Goal: Information Seeking & Learning: Understand process/instructions

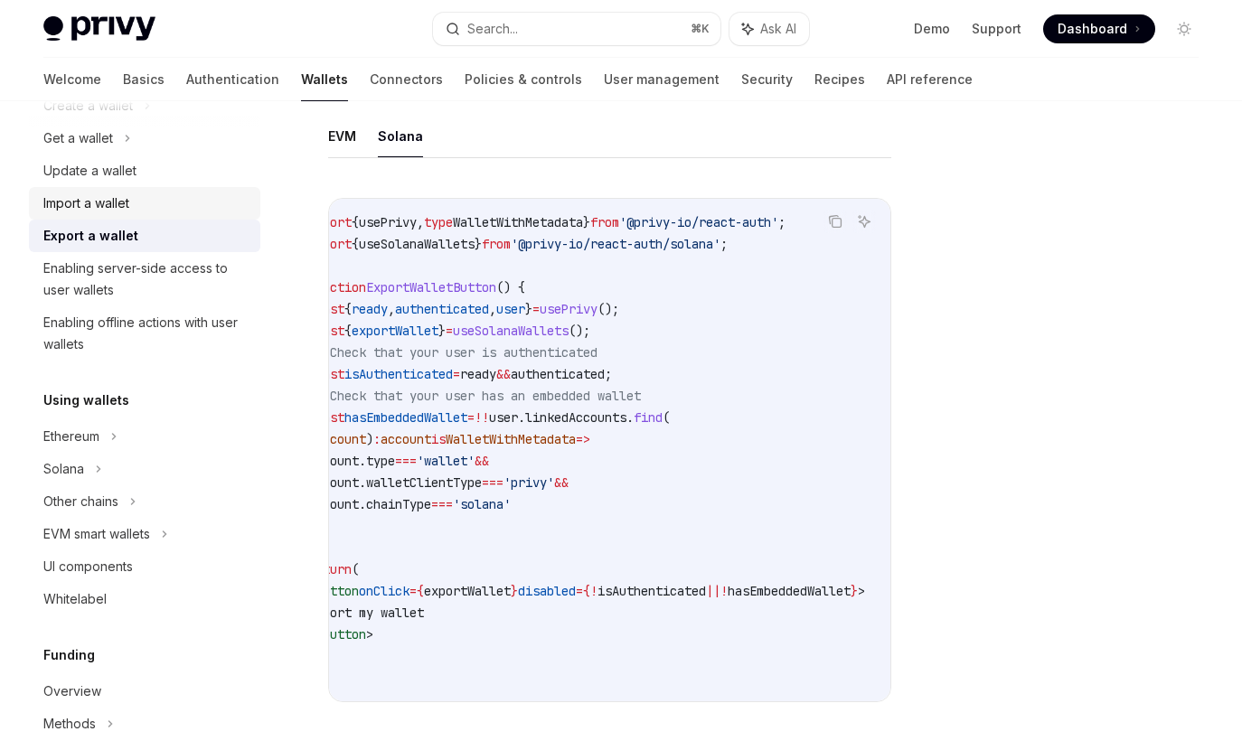
scroll to position [195, 0]
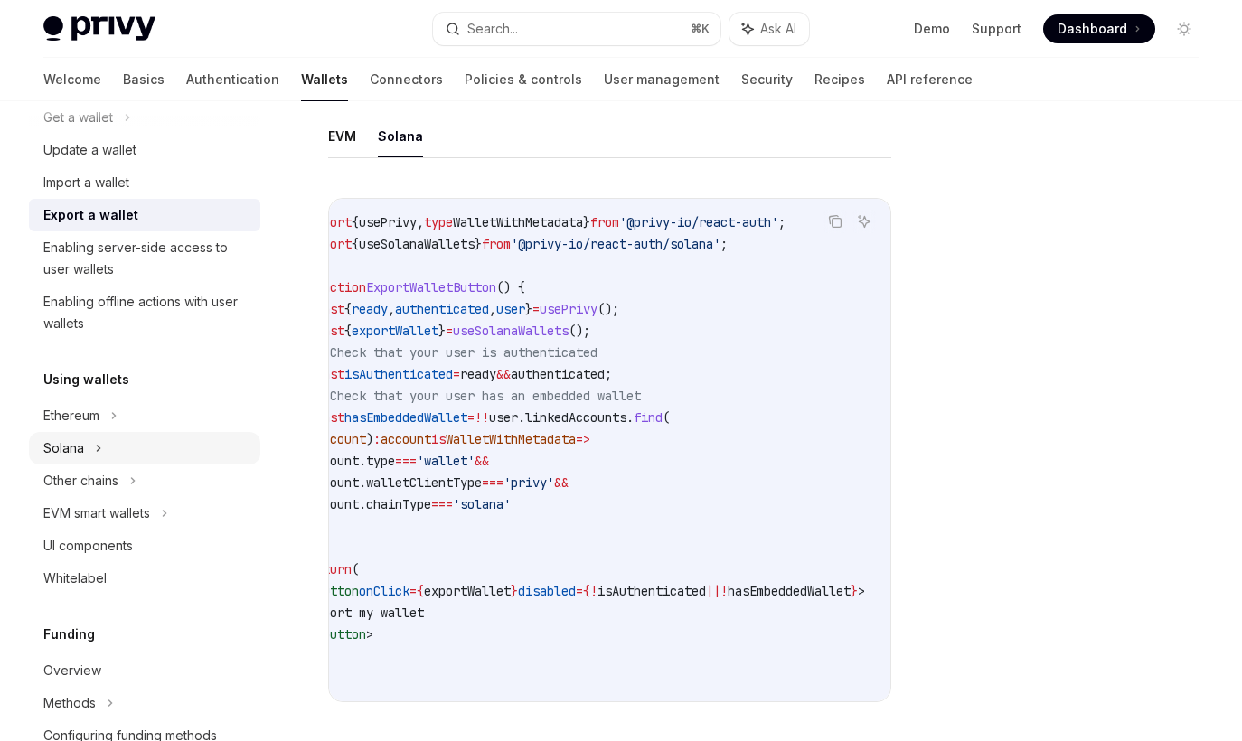
click at [103, 134] on div "Solana" at bounding box center [144, 117] width 231 height 33
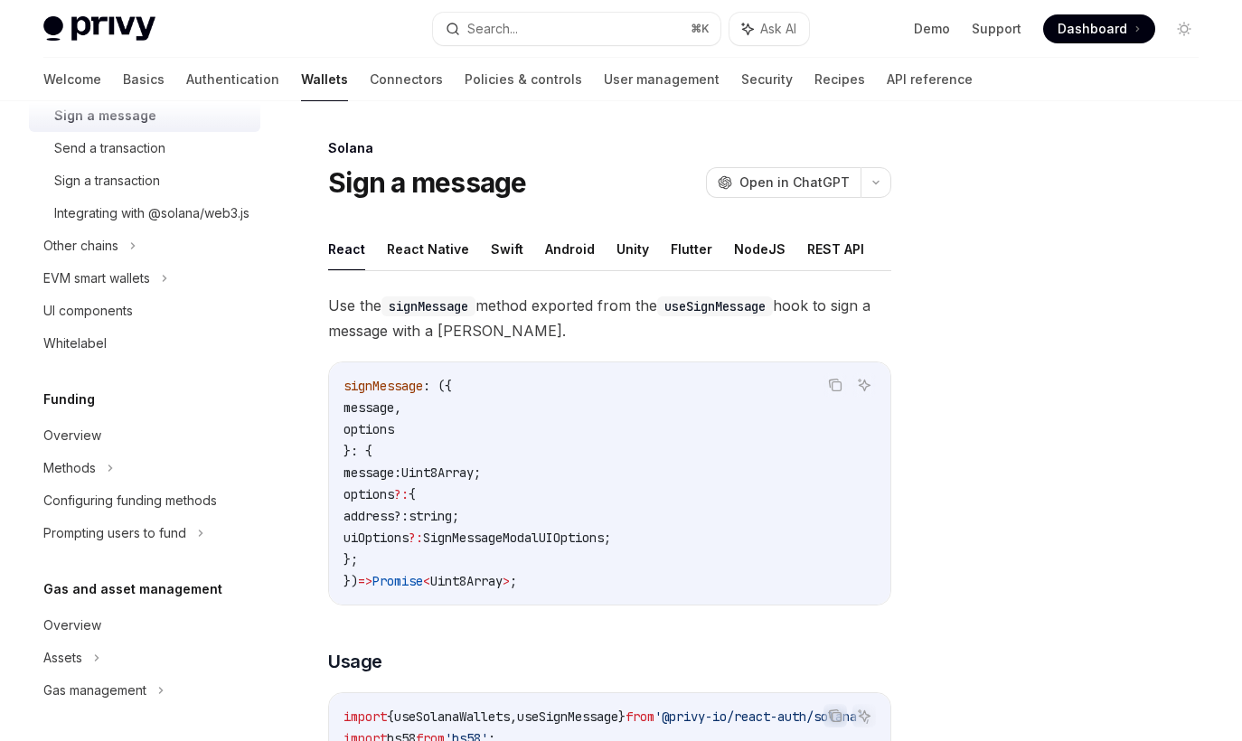
scroll to position [562, 0]
click at [97, 445] on div "Overview" at bounding box center [72, 434] width 58 height 22
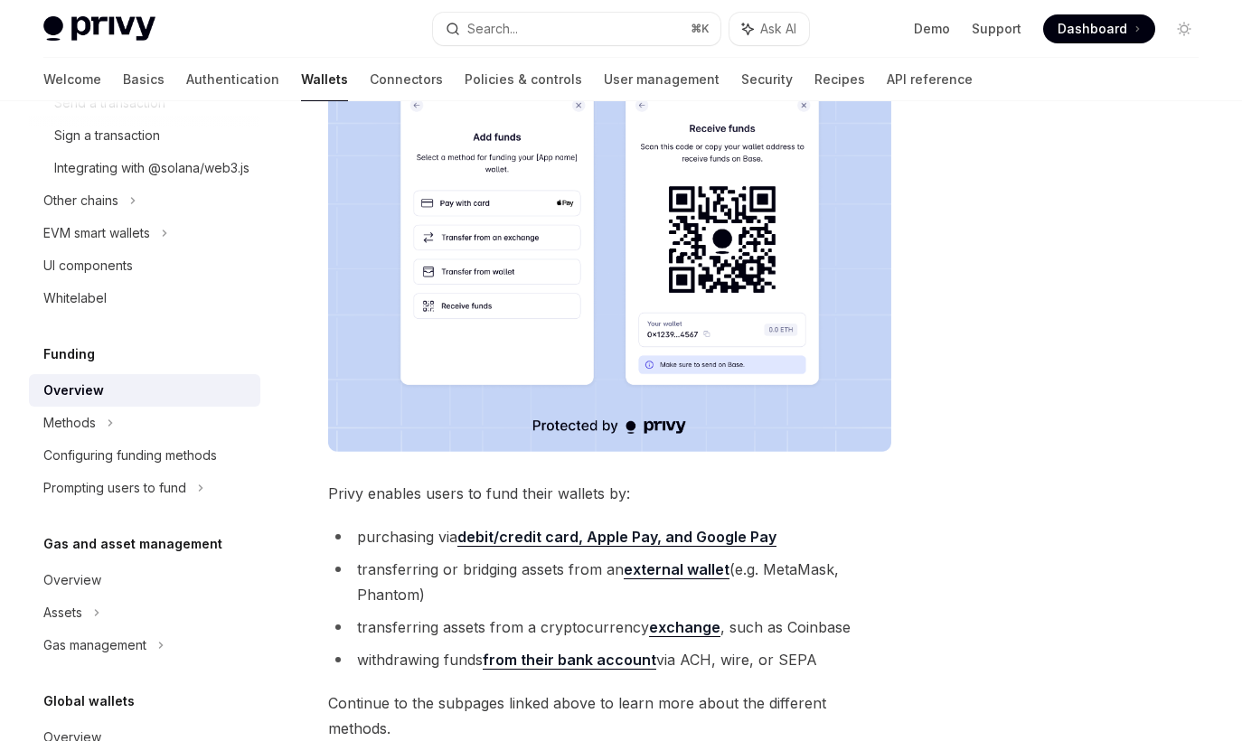
scroll to position [366, 0]
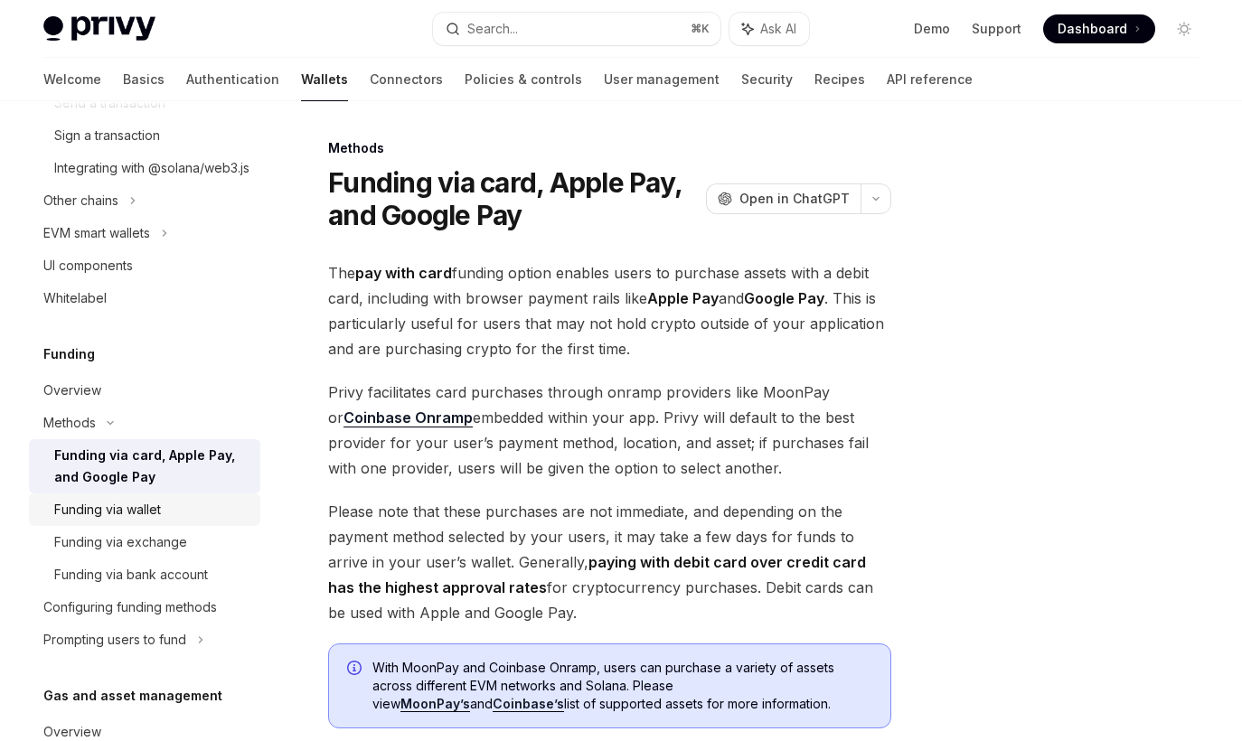
click at [117, 521] on div "Funding via wallet" at bounding box center [107, 510] width 107 height 22
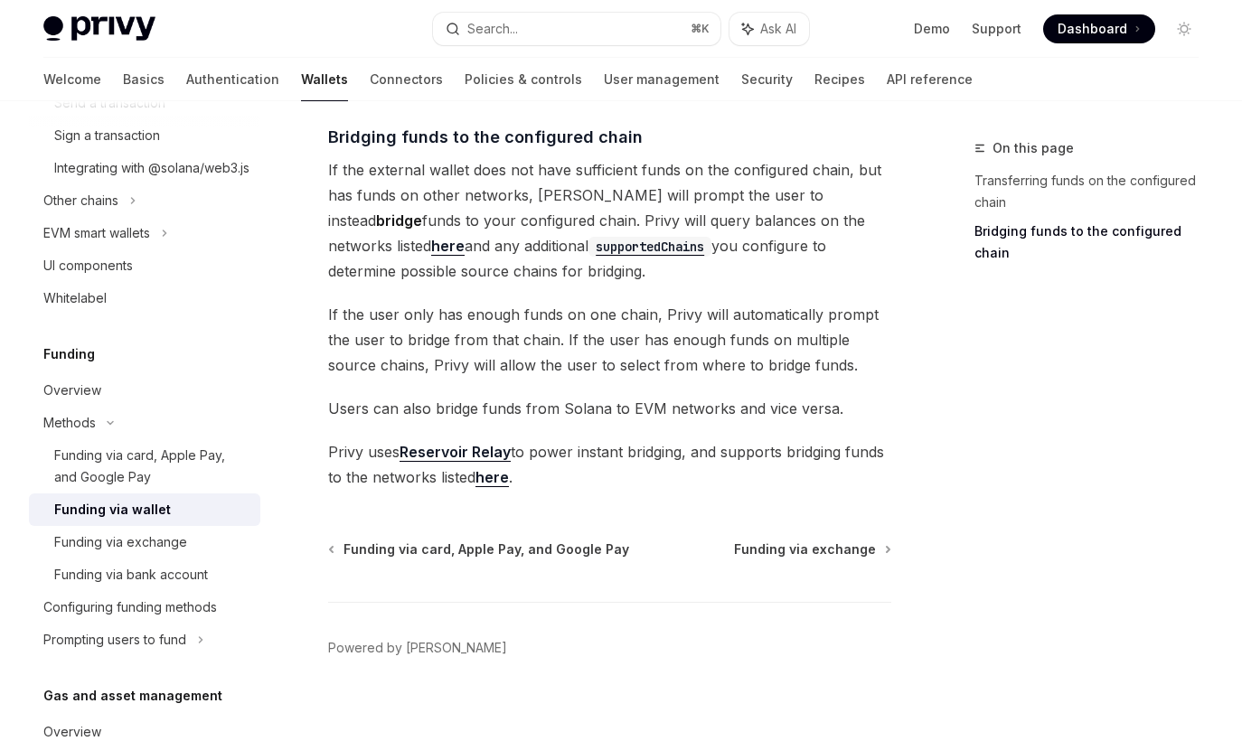
scroll to position [636, 0]
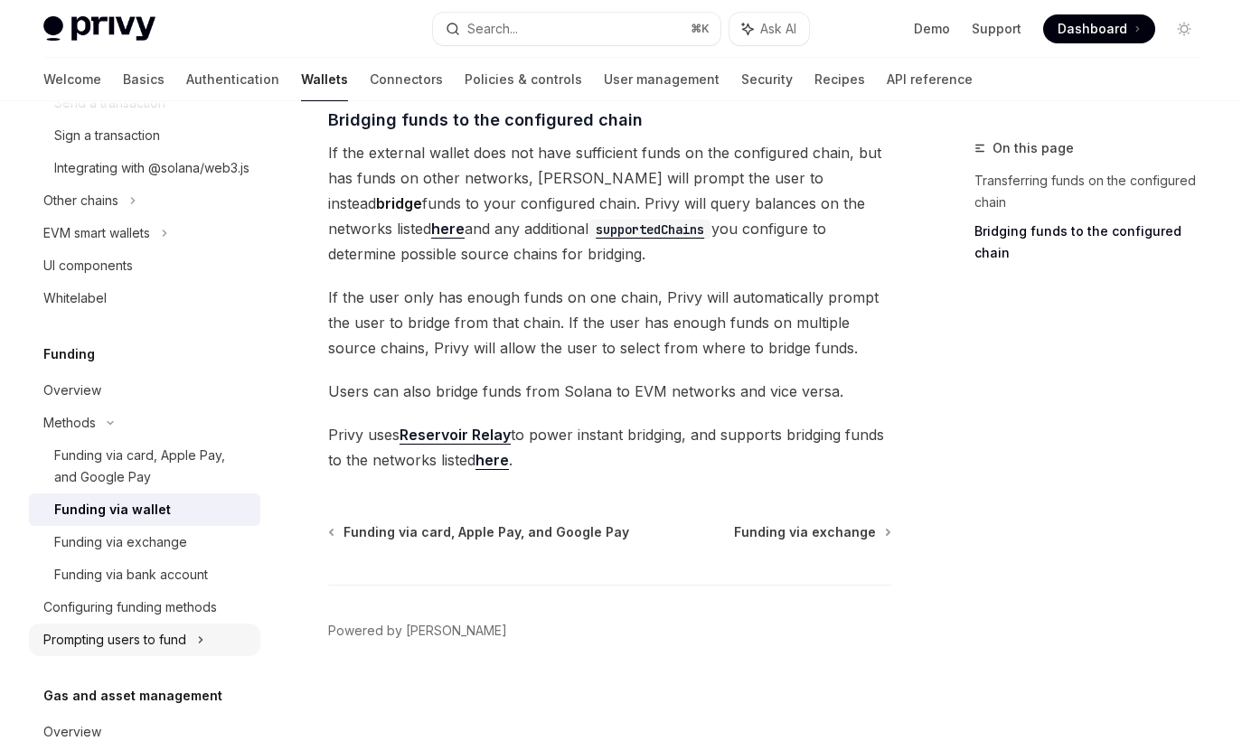
click at [168, 244] on icon at bounding box center [164, 233] width 7 height 22
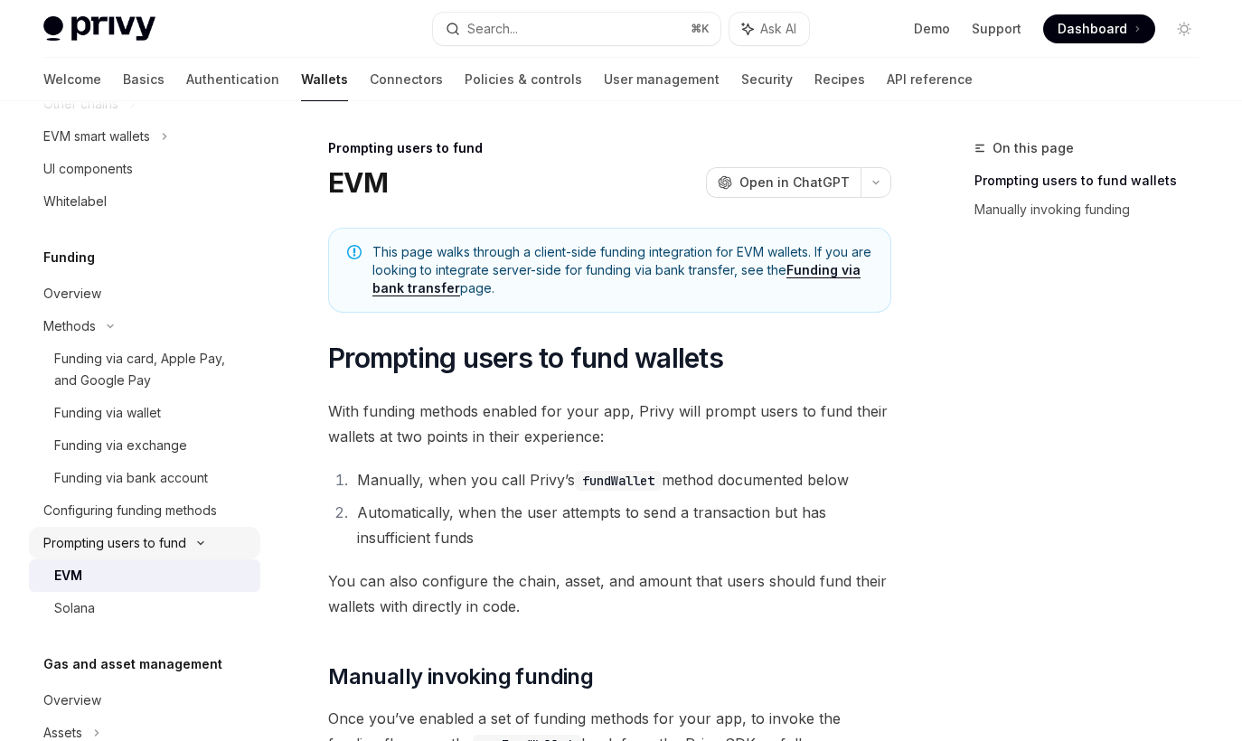
scroll to position [708, 0]
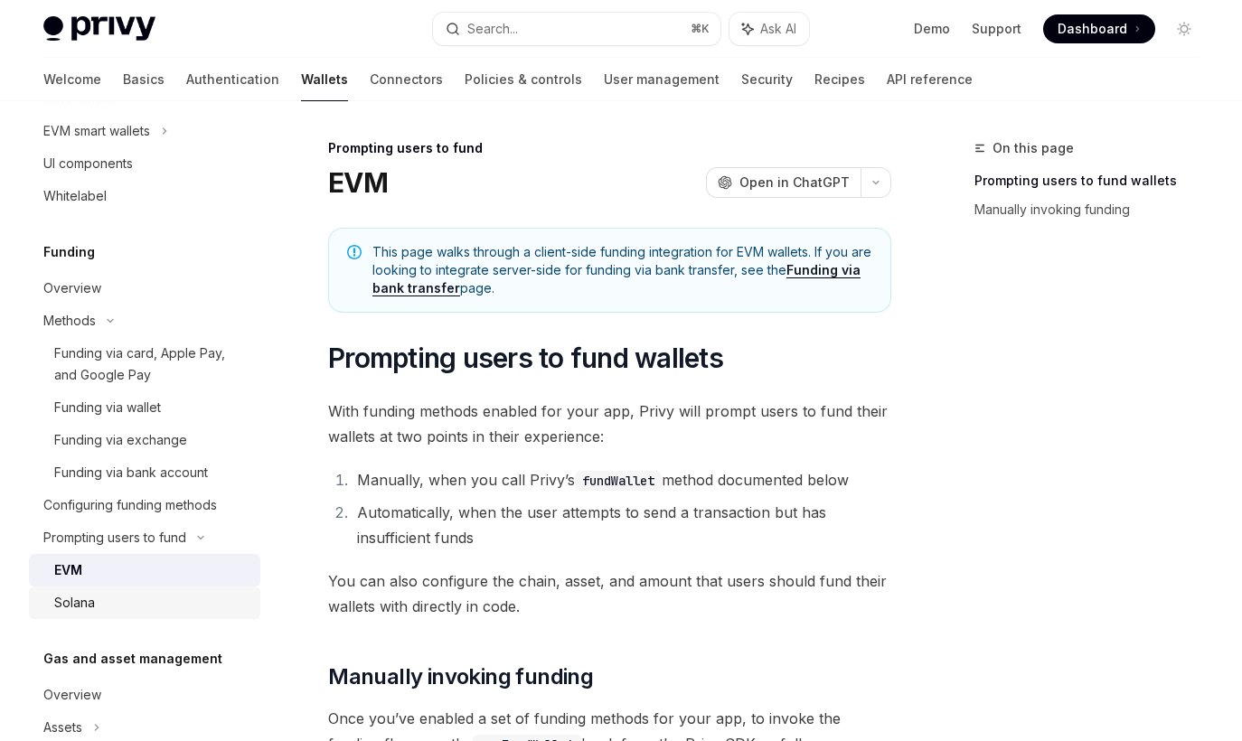
click at [187, 614] on div "Solana" at bounding box center [151, 603] width 195 height 22
click at [90, 614] on div "Solana" at bounding box center [74, 603] width 41 height 22
click at [72, 614] on div "Solana" at bounding box center [74, 603] width 41 height 22
type textarea "*"
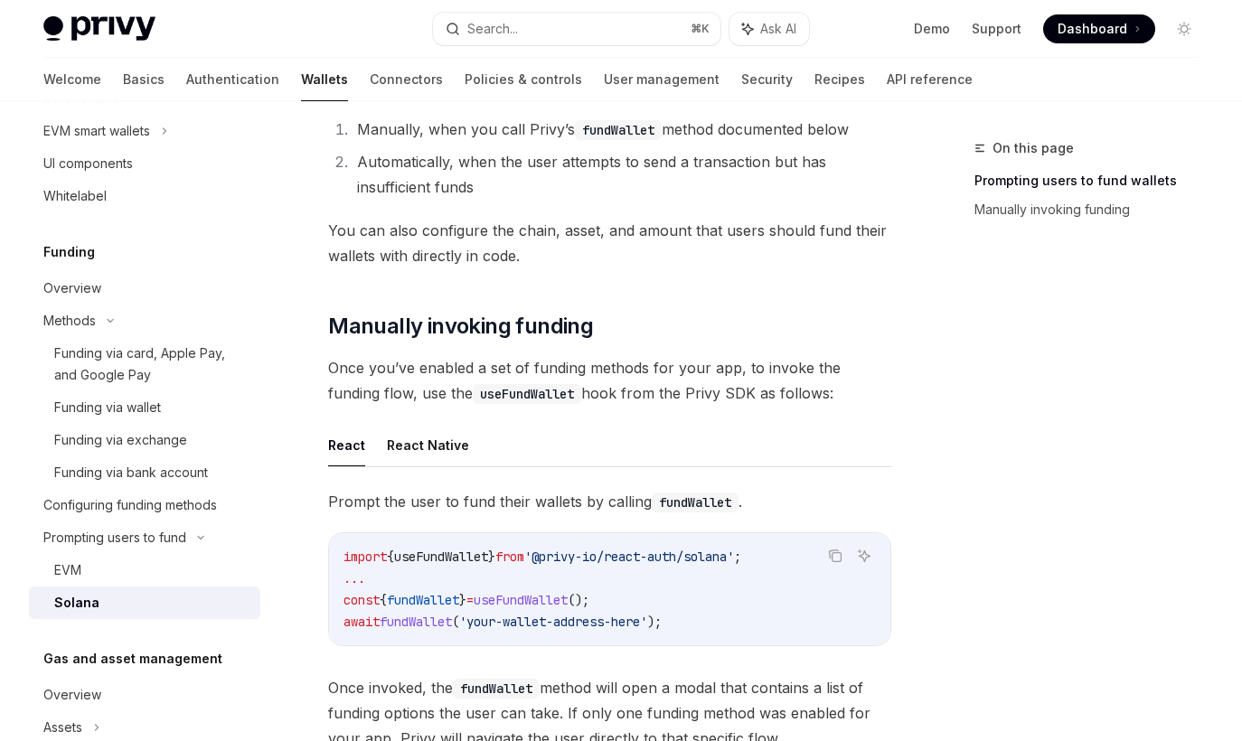
scroll to position [383, 0]
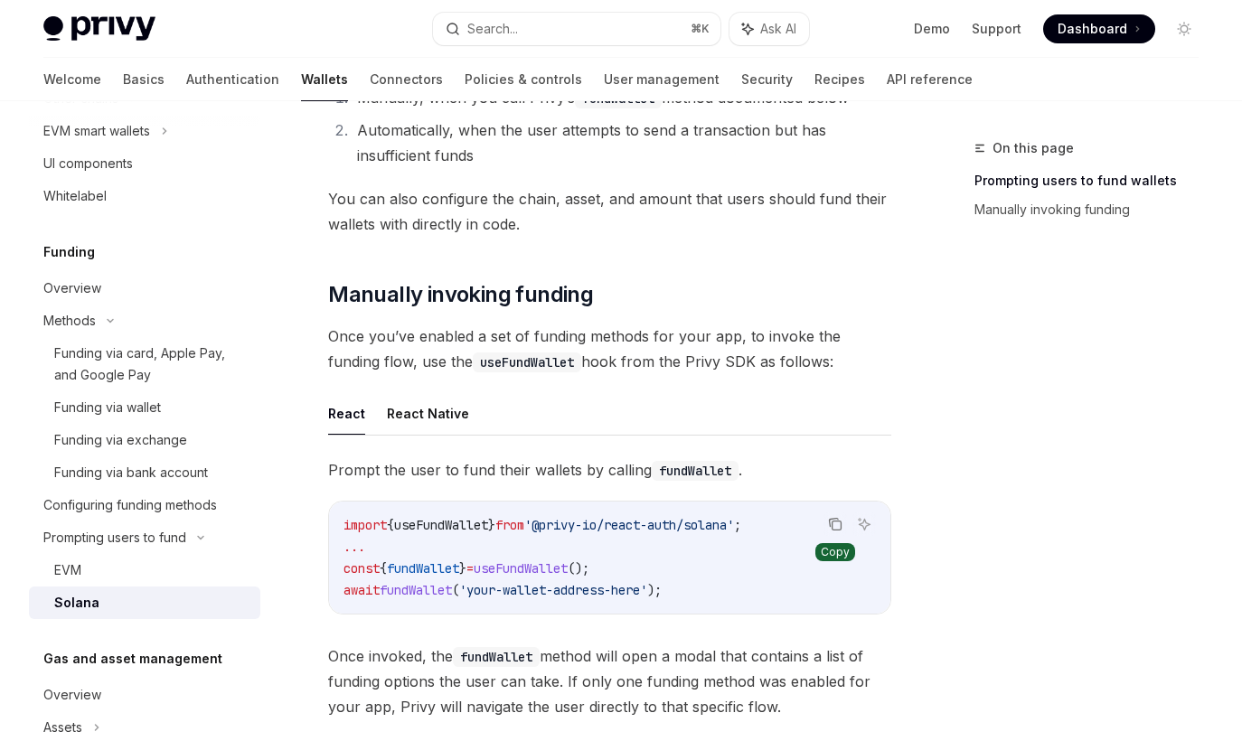
click at [831, 520] on icon "Copy the contents from the code block" at bounding box center [835, 524] width 14 height 14
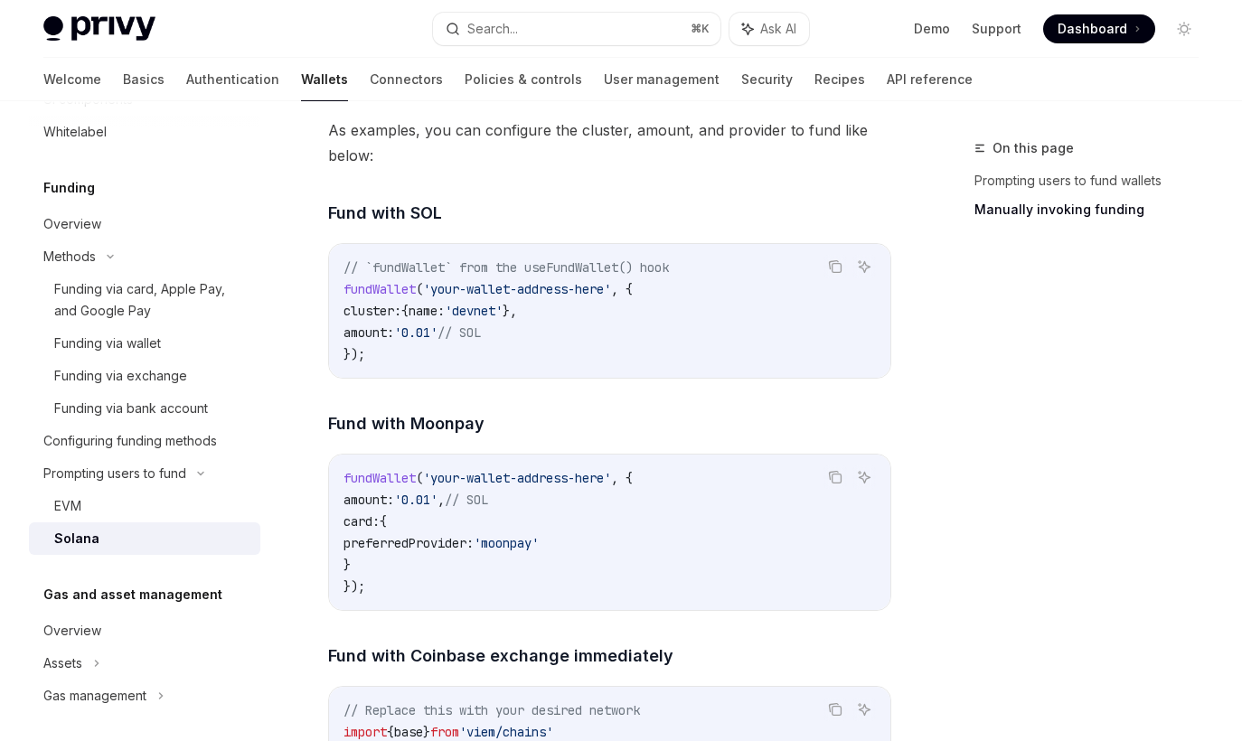
scroll to position [2173, 0]
drag, startPoint x: 543, startPoint y: 351, endPoint x: 362, endPoint y: 350, distance: 180.9
click at [362, 350] on code "// `fundWallet` from the useFundWallet() hook fundWallet ( 'your-wallet-address…" at bounding box center [610, 312] width 533 height 109
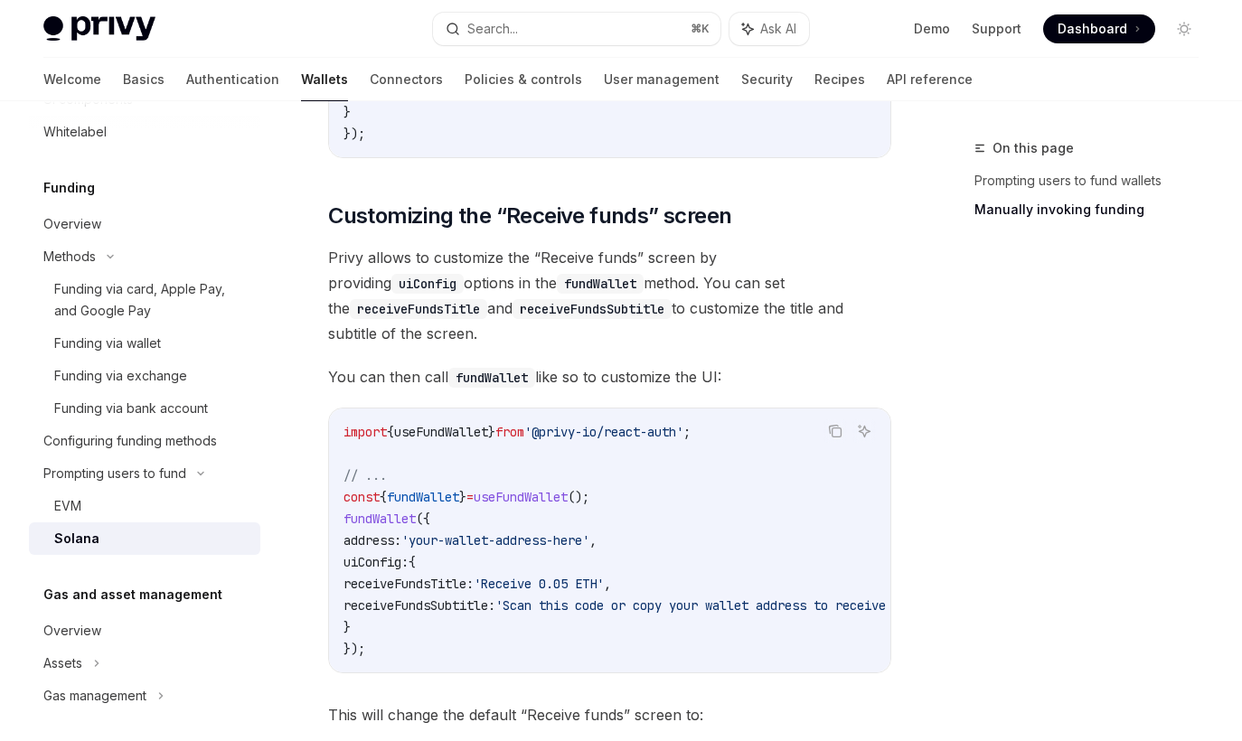
scroll to position [3756, 0]
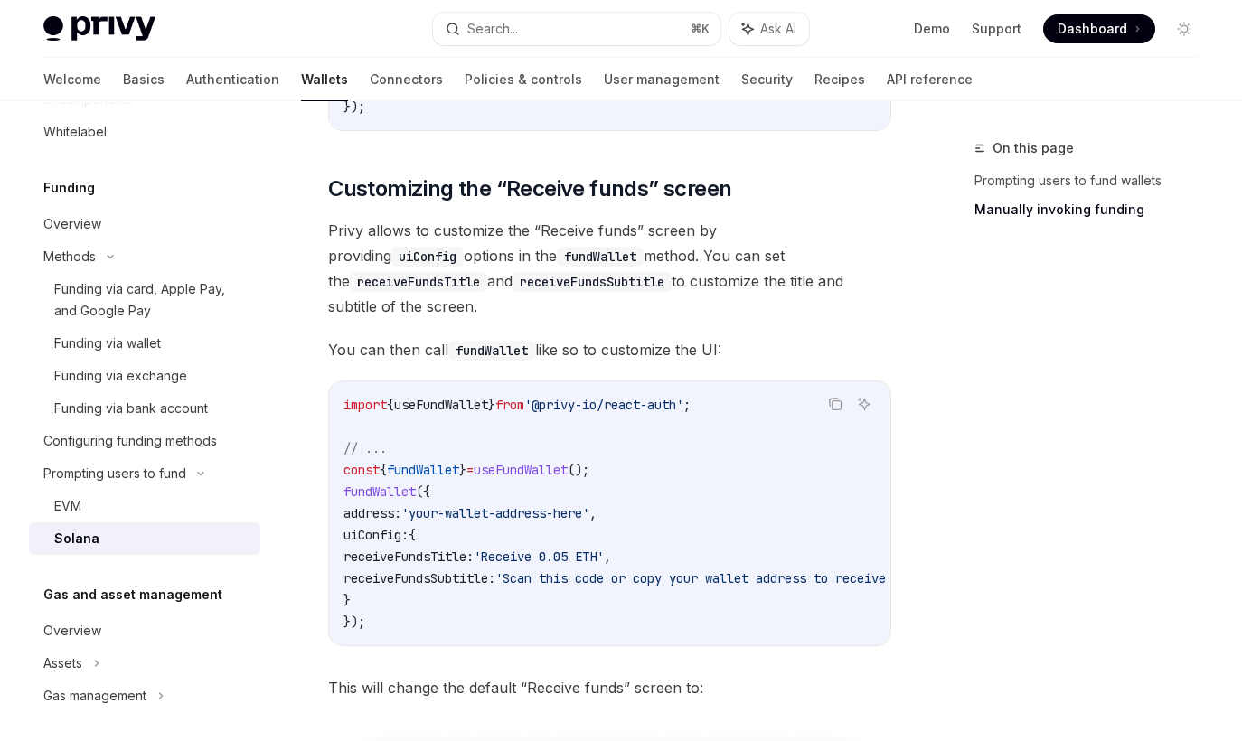
drag, startPoint x: 368, startPoint y: 592, endPoint x: 356, endPoint y: 527, distance: 66.2
click at [356, 527] on code "import { useFundWallet } from '@privy-io/react-auth' ; // ... const { fundWalle…" at bounding box center [695, 513] width 702 height 239
copy code "uiConfig: { receiveFundsTitle: 'Receive 0.05 ETH' , receiveFundsSubtitle: 'Scan…"
drag, startPoint x: 637, startPoint y: 505, endPoint x: 356, endPoint y: 507, distance: 280.3
click at [356, 507] on code "import { useFundWallet } from '@privy-io/react-auth' ; // ... const { fundWalle…" at bounding box center [695, 513] width 702 height 239
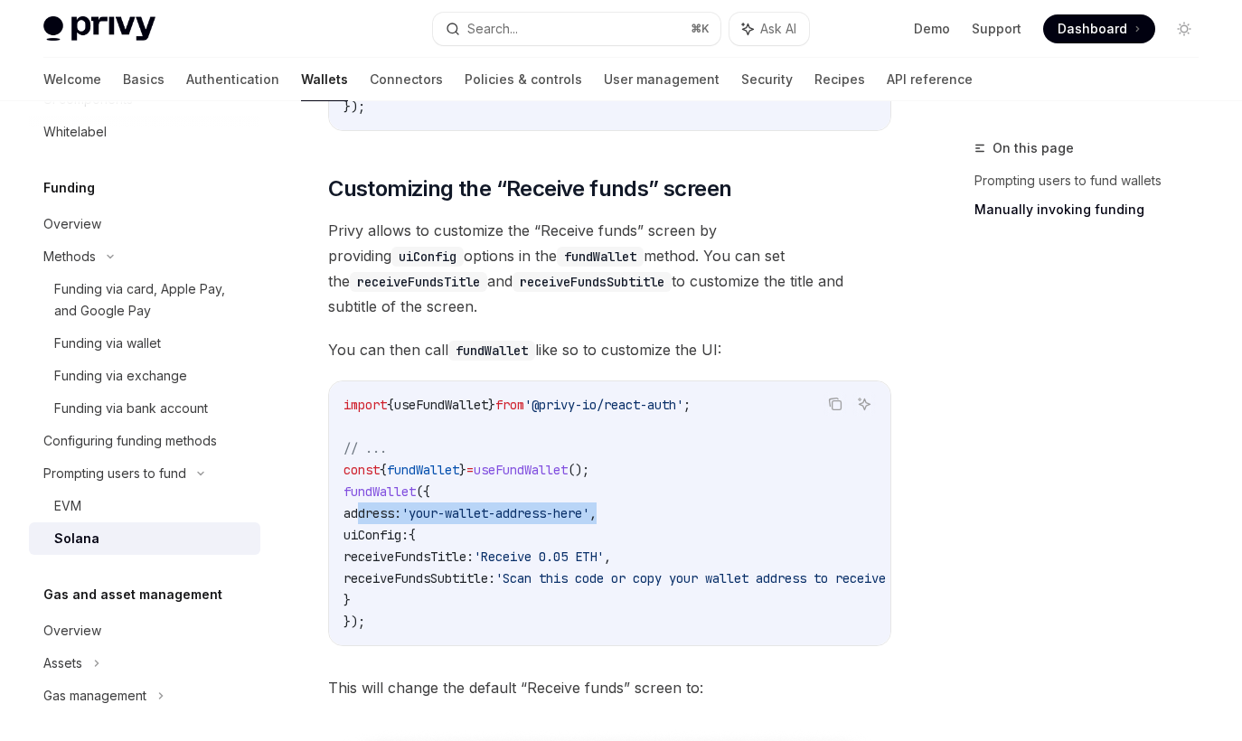
copy span "address: 'your-wallet-address-here' ,"
drag, startPoint x: 374, startPoint y: 588, endPoint x: 345, endPoint y: 491, distance: 101.3
click at [345, 491] on code "import { useFundWallet } from '@privy-io/react-auth' ; // ... const { fundWalle…" at bounding box center [695, 513] width 702 height 239
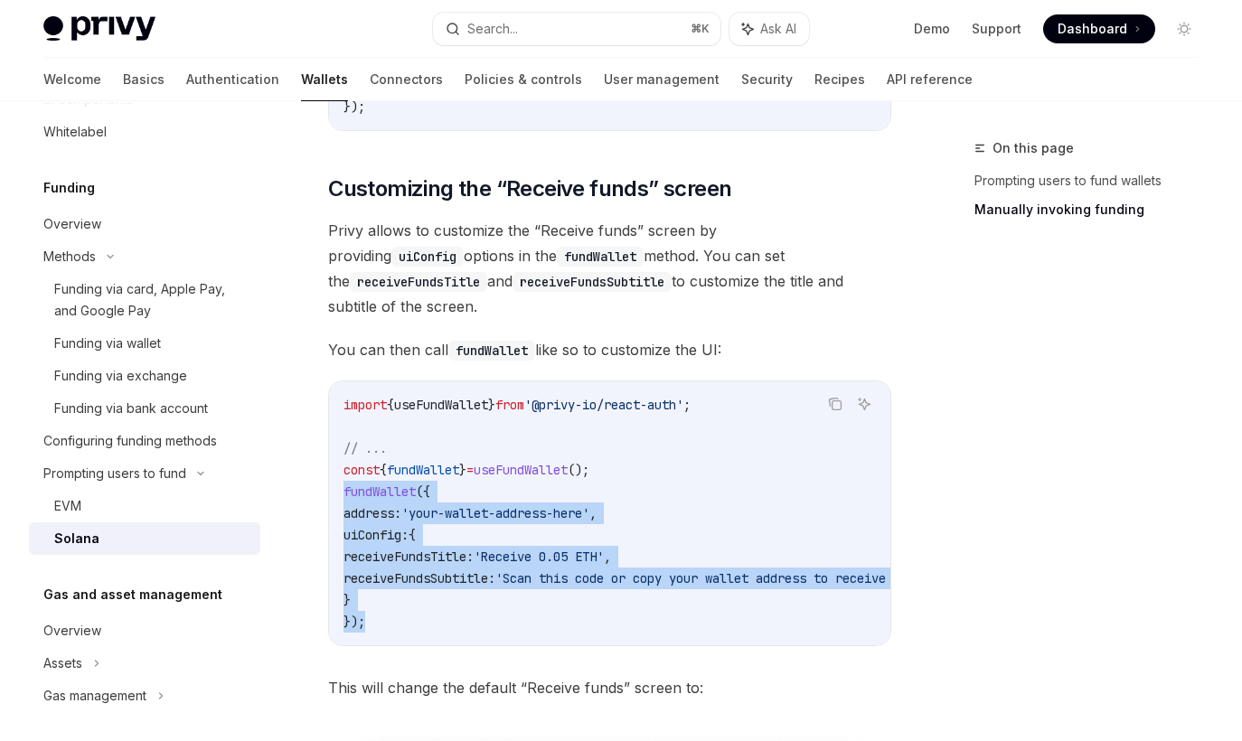
drag, startPoint x: 368, startPoint y: 616, endPoint x: 341, endPoint y: 483, distance: 135.7
click at [341, 483] on div "import { useFundWallet } from '@privy-io/react-auth' ; // ... const { fundWalle…" at bounding box center [610, 514] width 562 height 264
copy code "fundWallet ({ address: 'your-wallet-address-here' , uiConfig: { receiveFundsTit…"
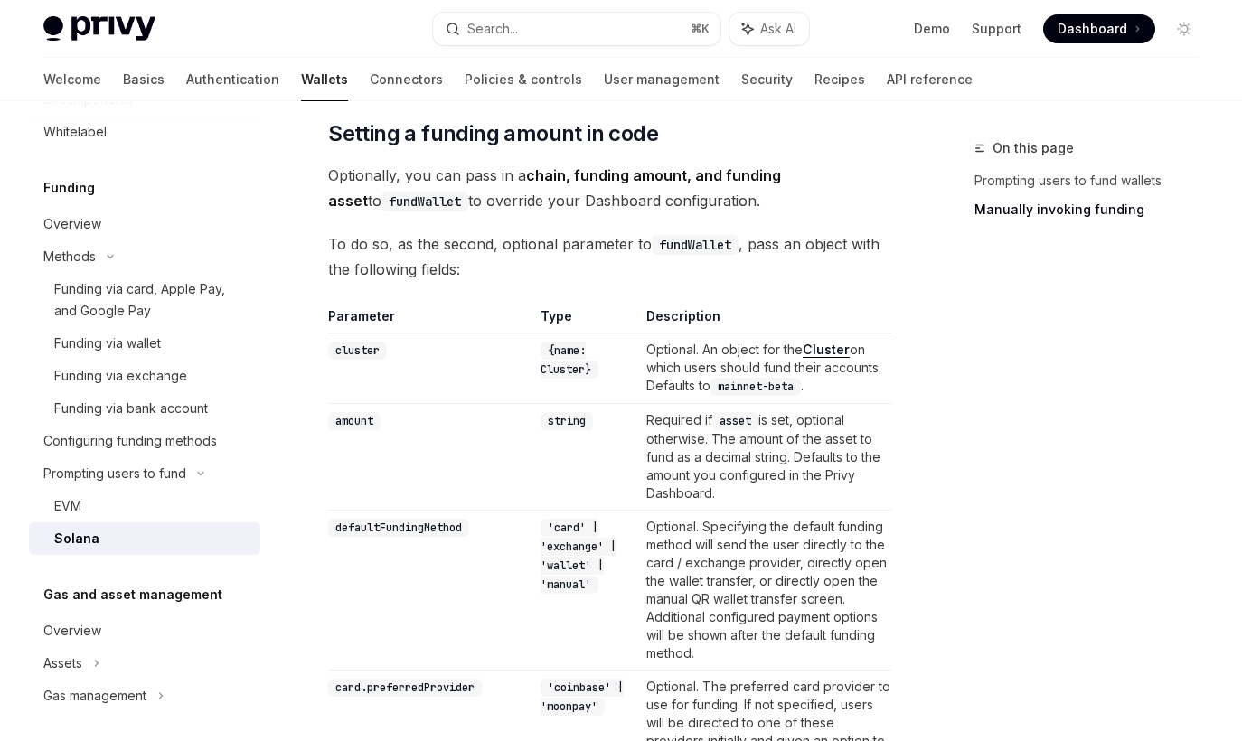
scroll to position [1384, 0]
click at [432, 527] on code "defaultFundingMethod" at bounding box center [398, 530] width 141 height 18
copy code "defaultFundingMethod"
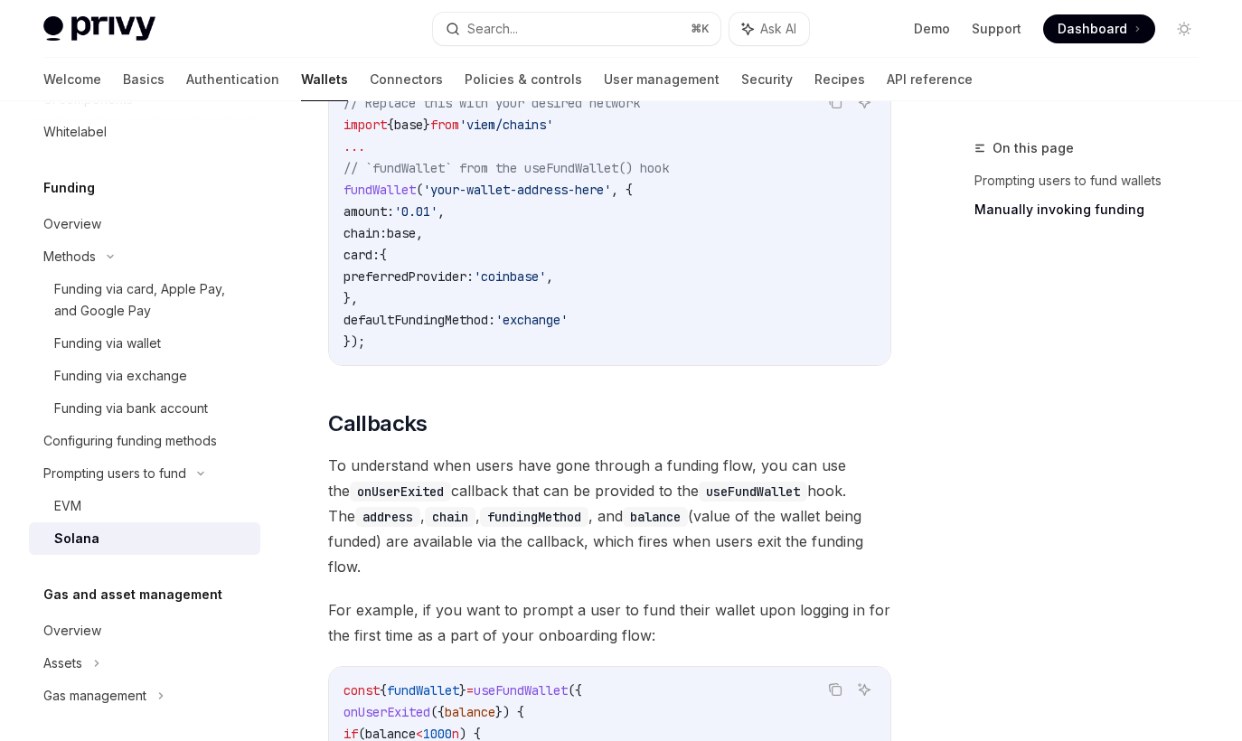
scroll to position [2786, 0]
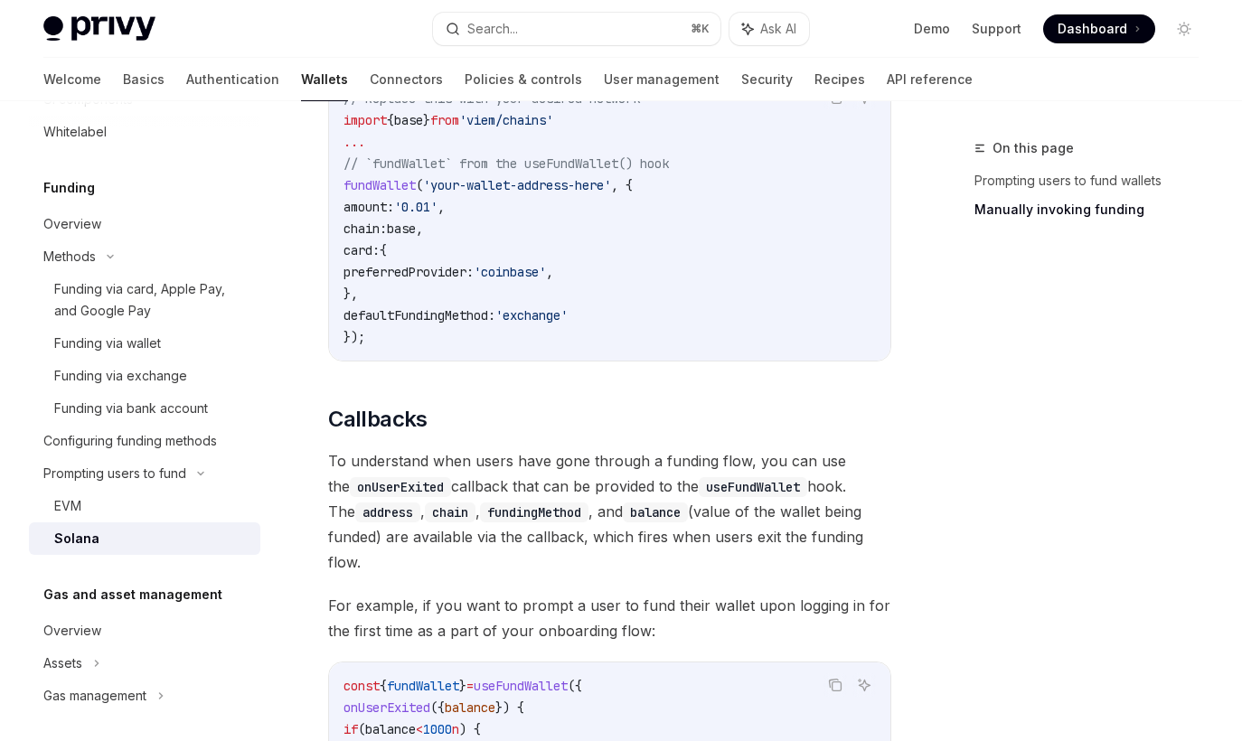
click at [436, 323] on code "// Replace this with your desired network import { base } from 'viem/chains' ..…" at bounding box center [610, 218] width 533 height 260
copy span "defaultFundingMethod"
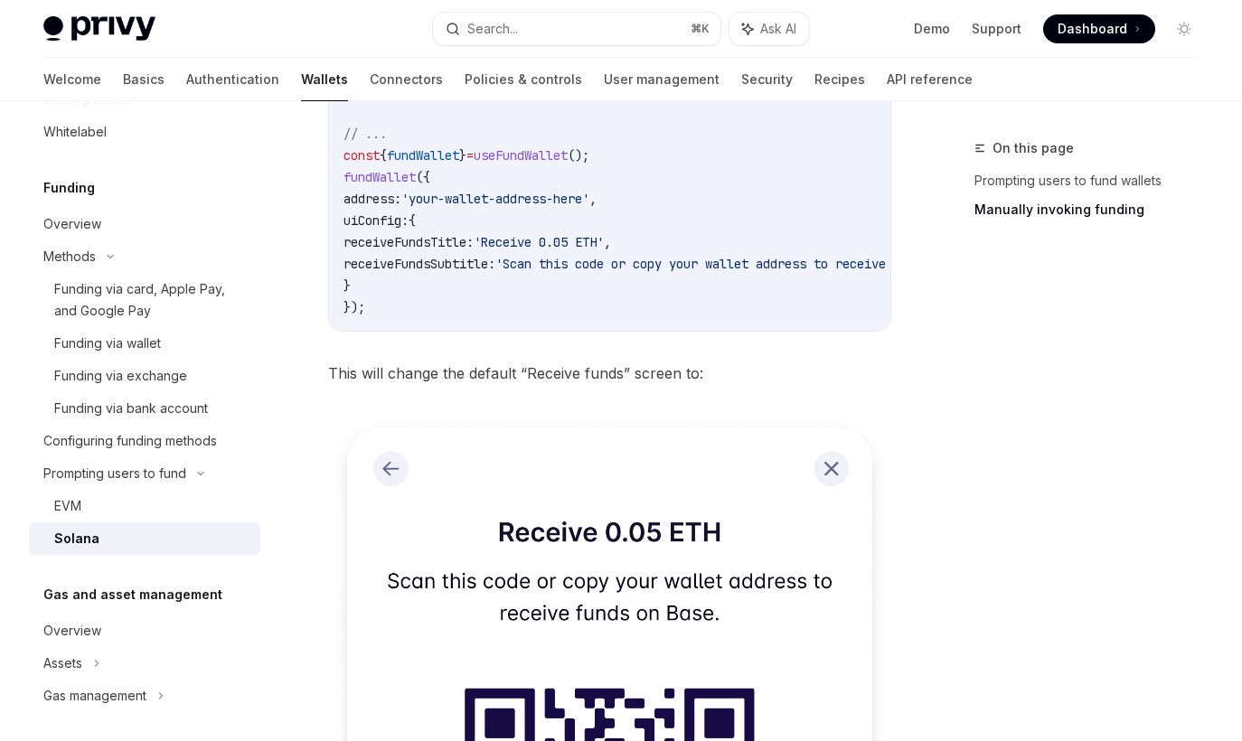
scroll to position [4044, 0]
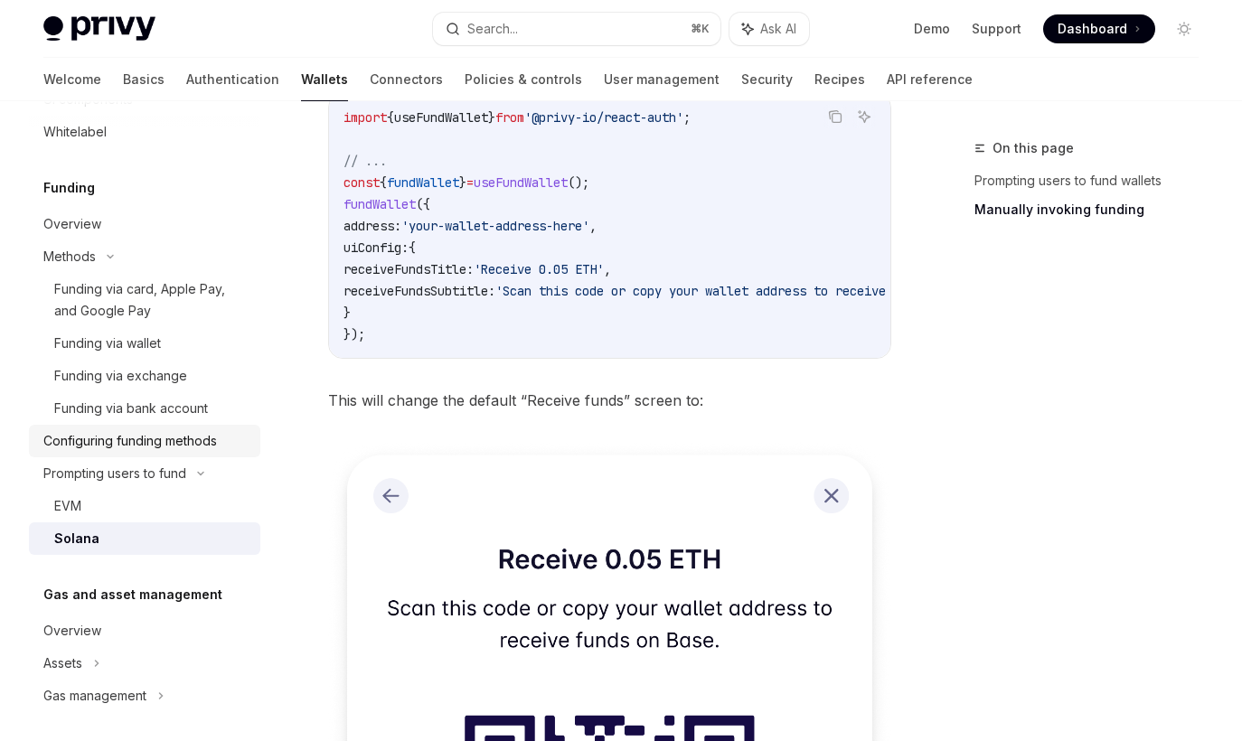
click at [152, 452] on div "Configuring funding methods" at bounding box center [130, 441] width 174 height 22
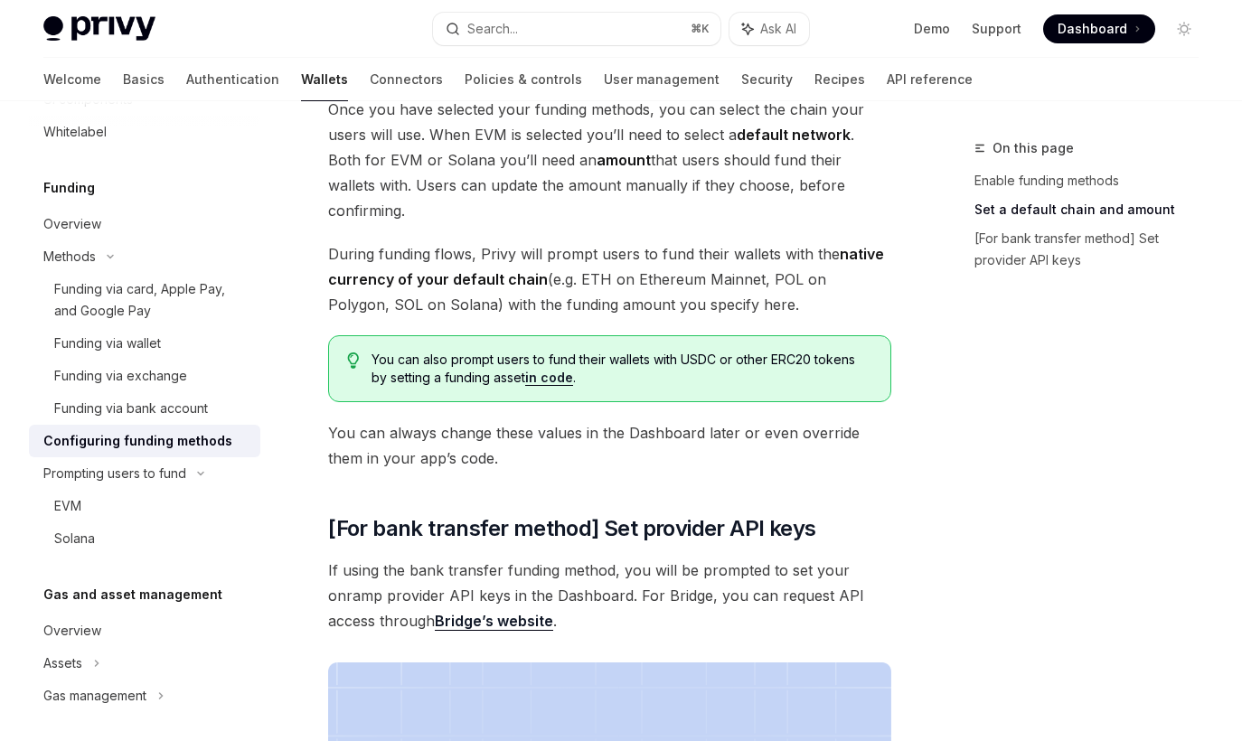
scroll to position [1149, 0]
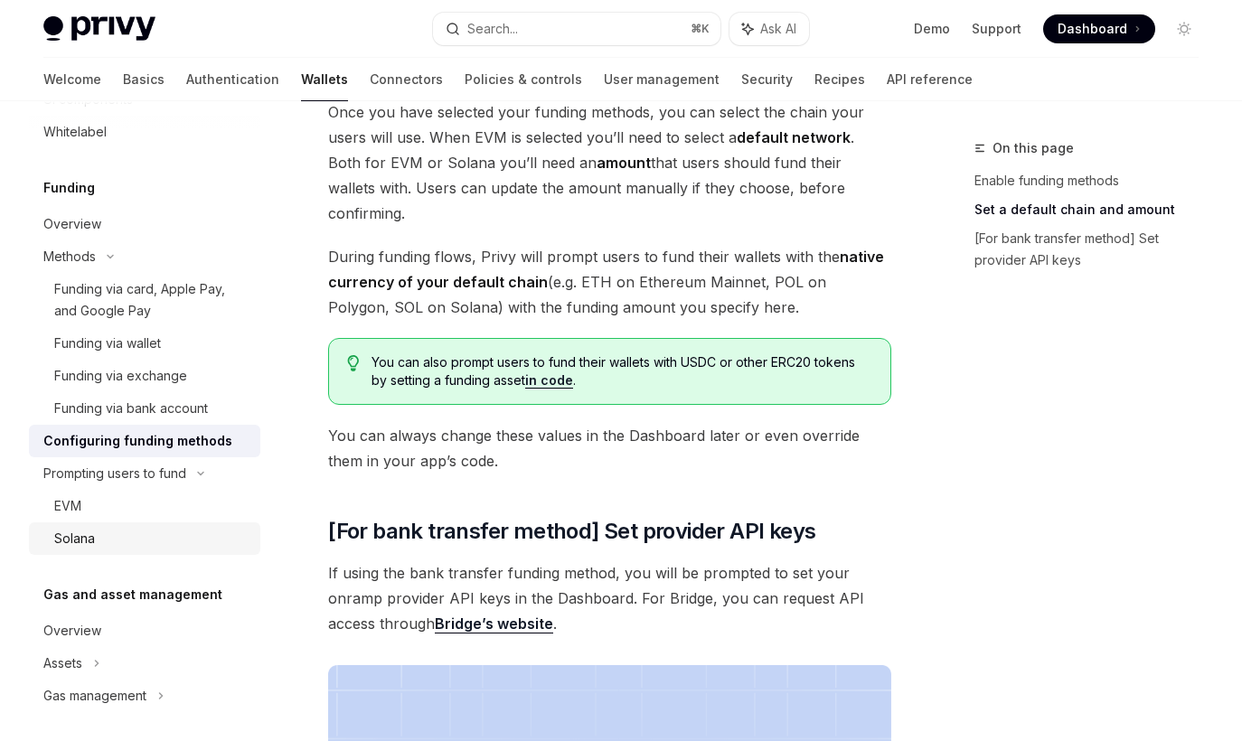
click at [126, 550] on div "Solana" at bounding box center [151, 539] width 195 height 22
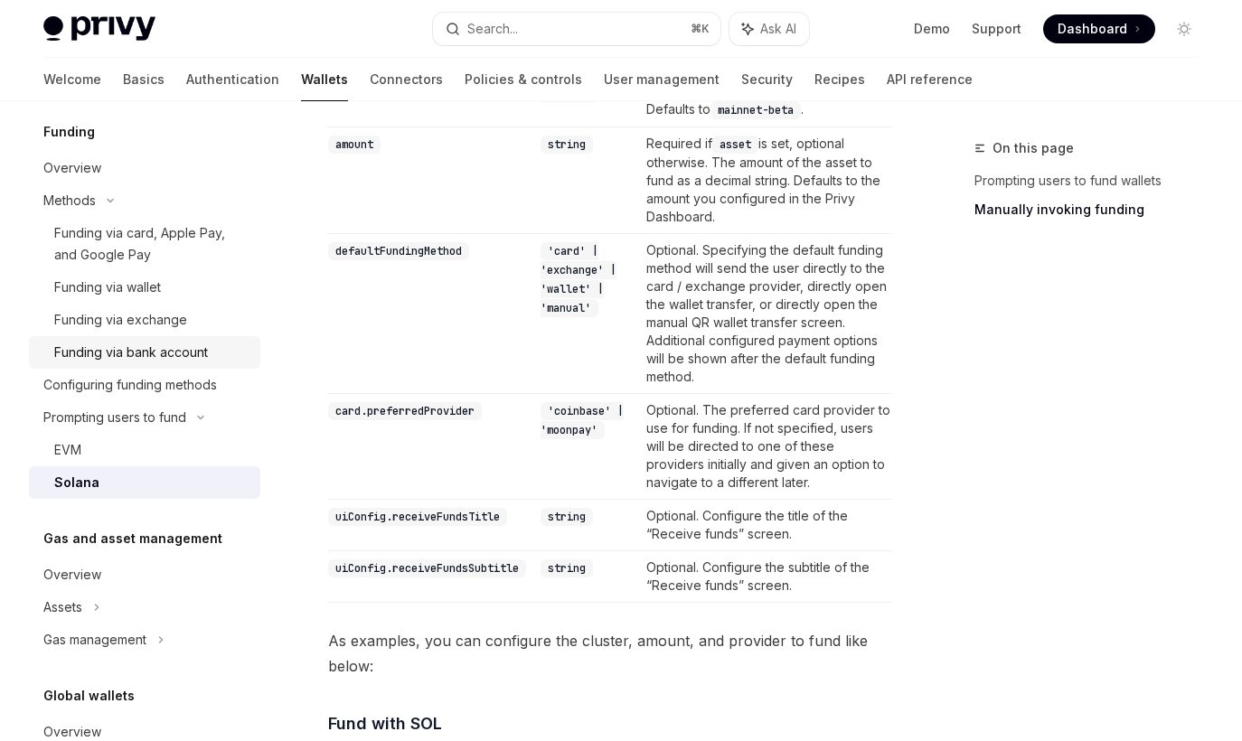
scroll to position [917, 0]
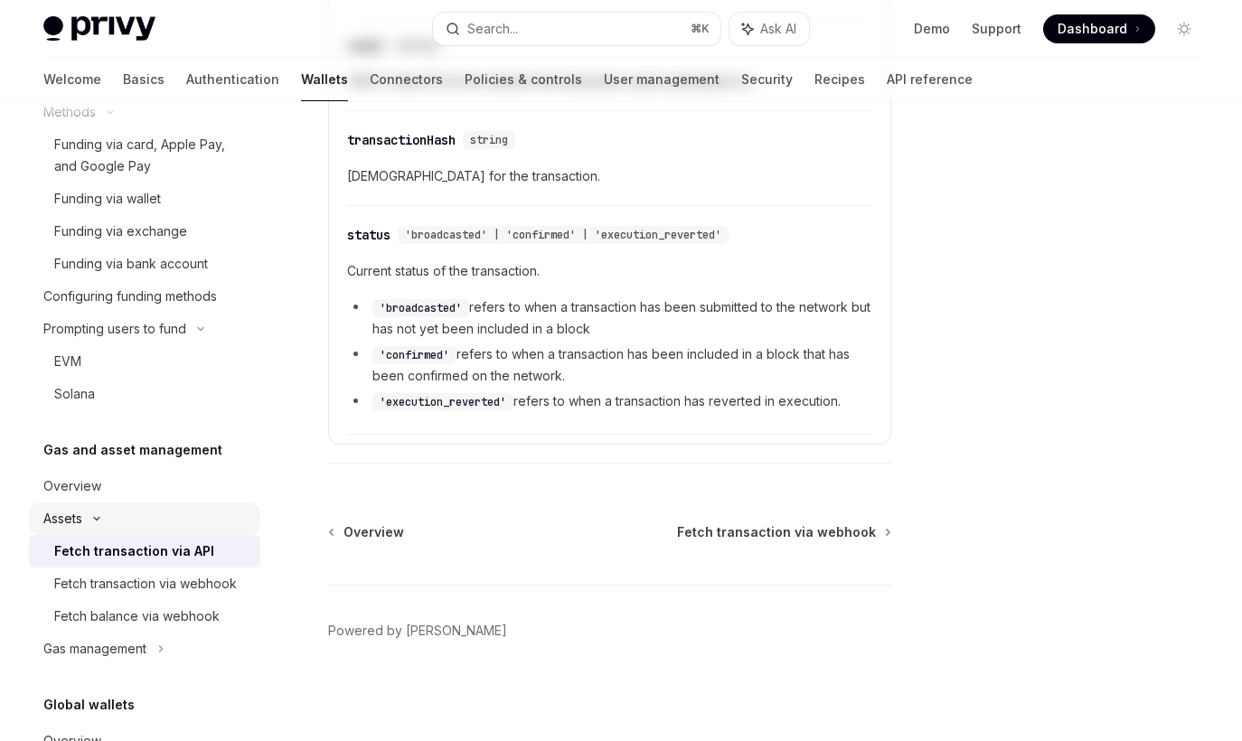
type textarea "*"
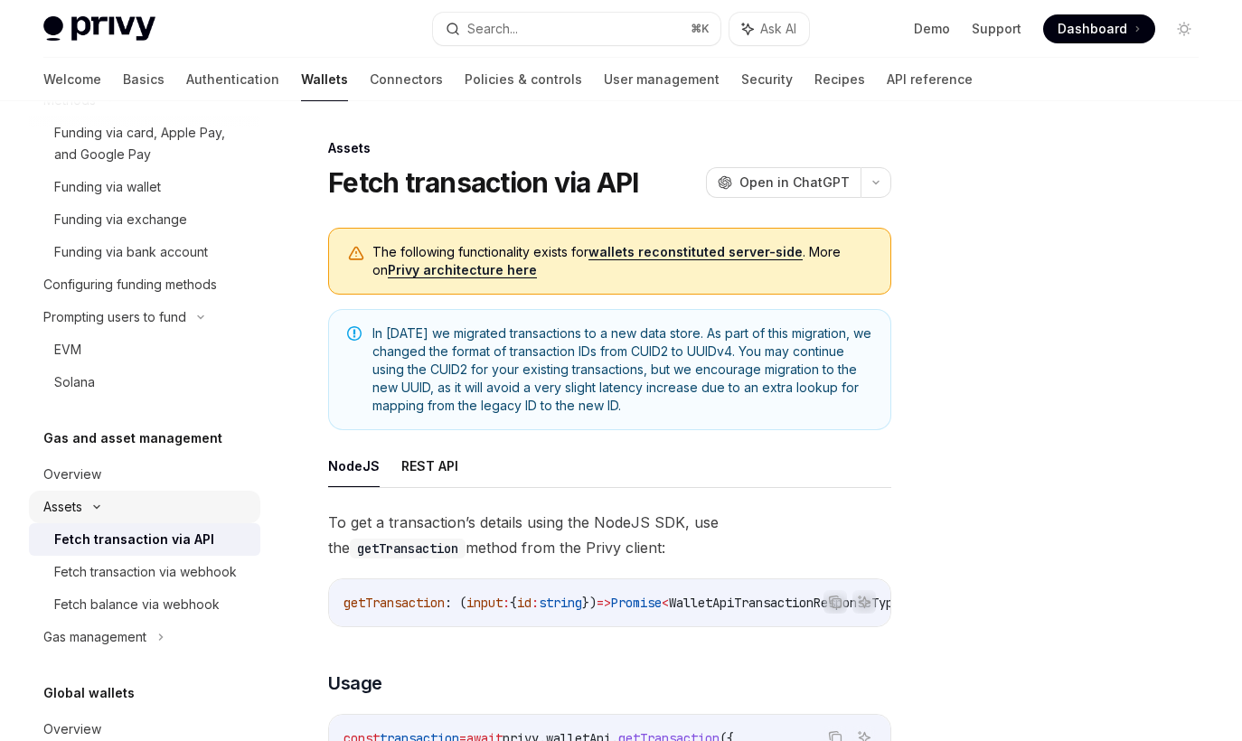
scroll to position [901, 0]
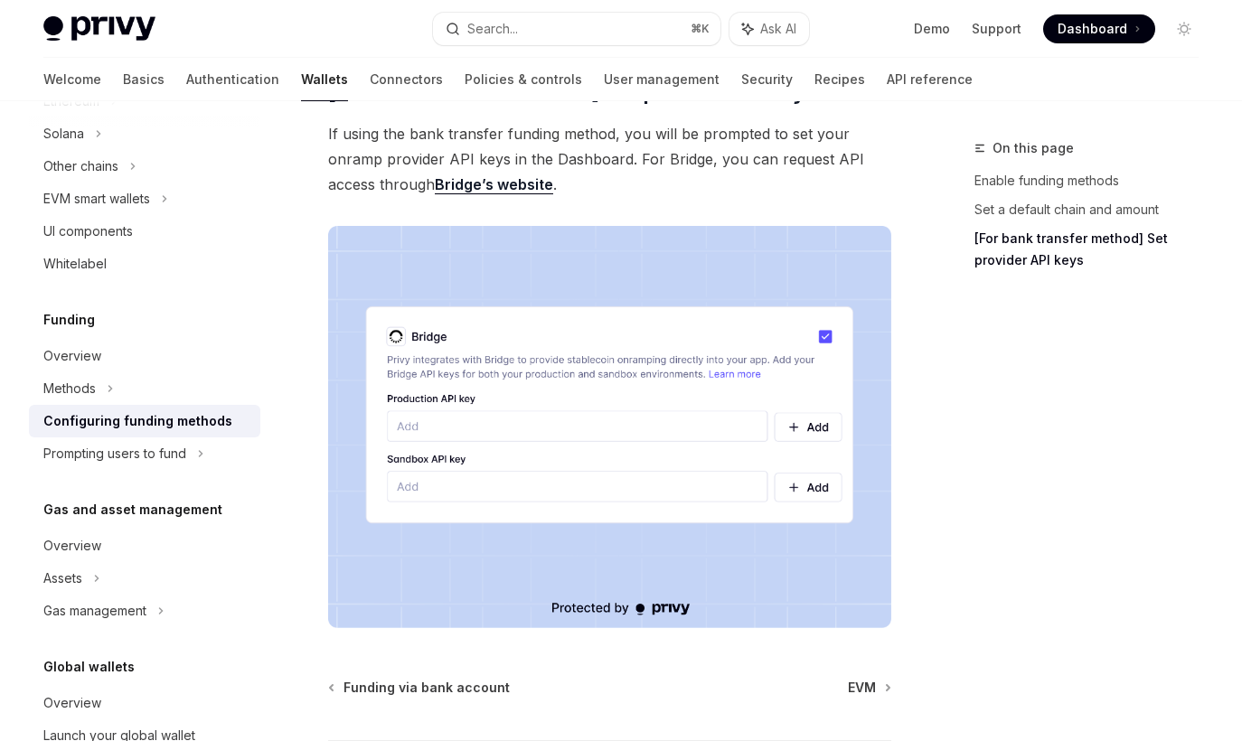
scroll to position [1686, 0]
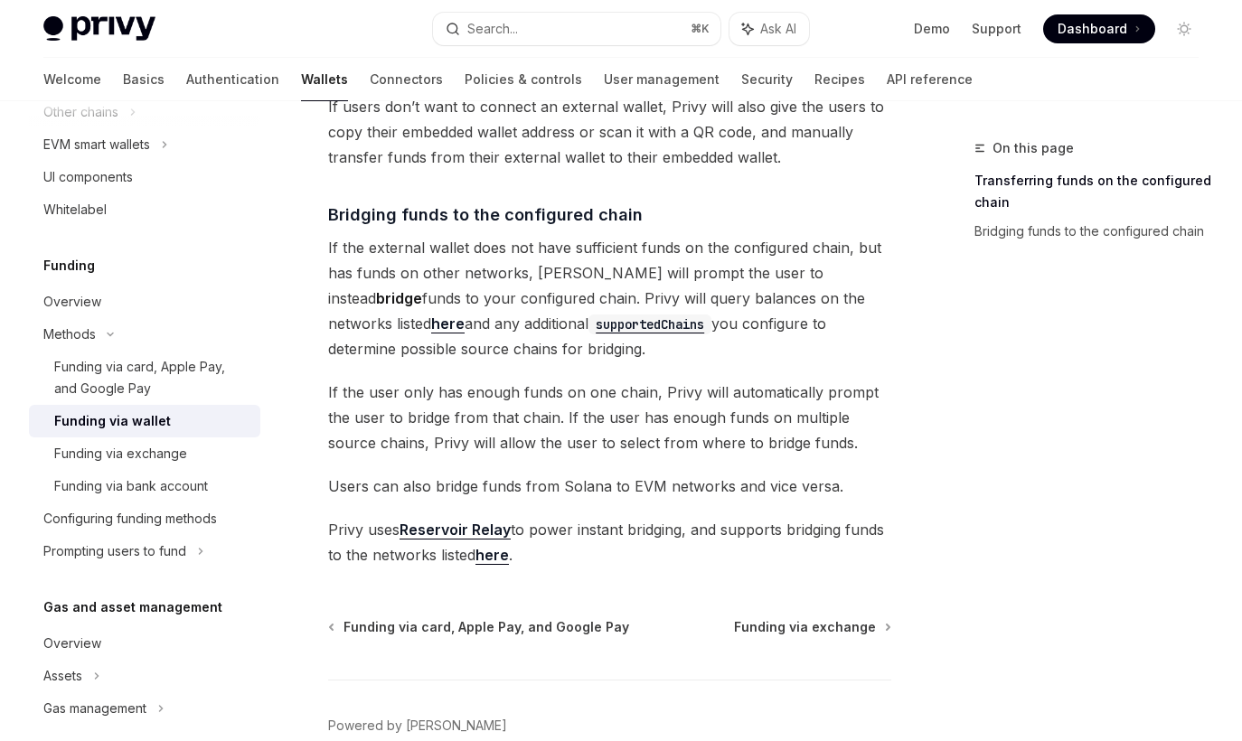
scroll to position [636, 0]
